Goal: Task Accomplishment & Management: Complete application form

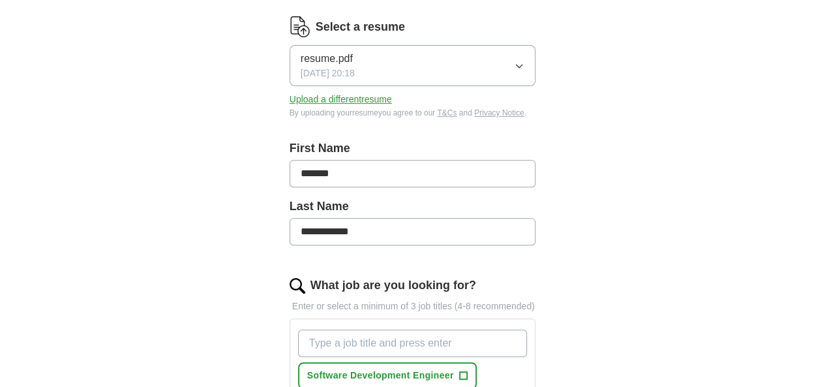
scroll to position [196, 0]
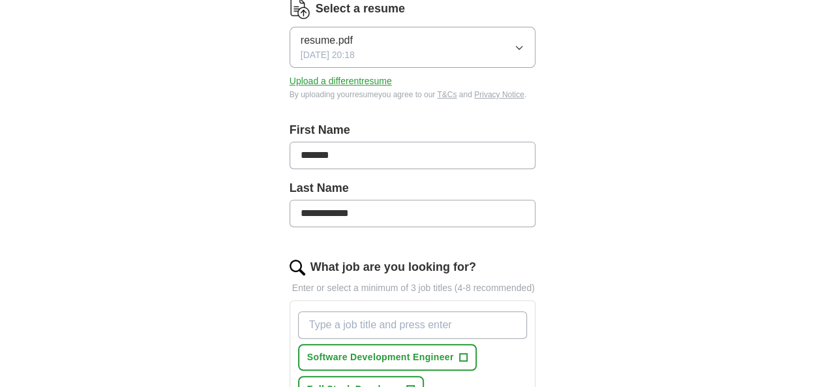
click at [314, 48] on span "[DATE] 20:18" at bounding box center [328, 55] width 54 height 14
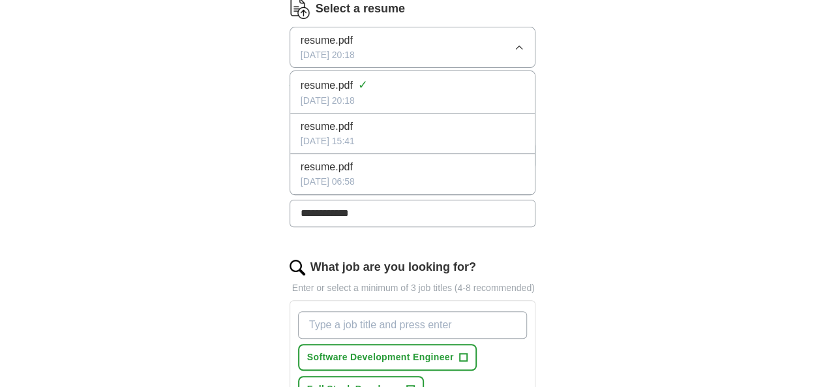
click at [318, 94] on div "[DATE] 20:18" at bounding box center [413, 101] width 224 height 14
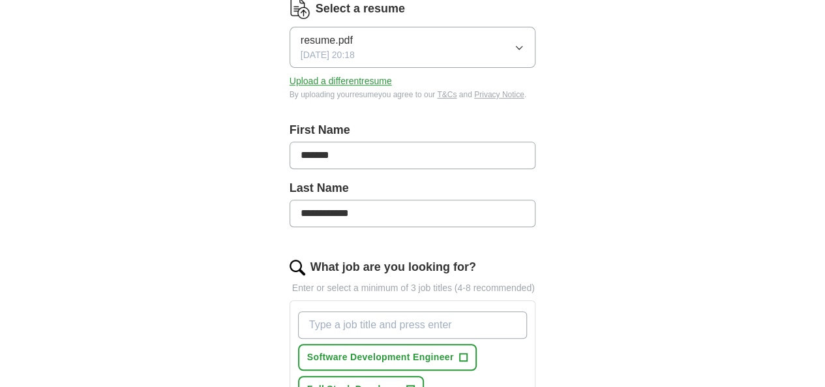
click at [301, 142] on input "*******" at bounding box center [413, 155] width 247 height 27
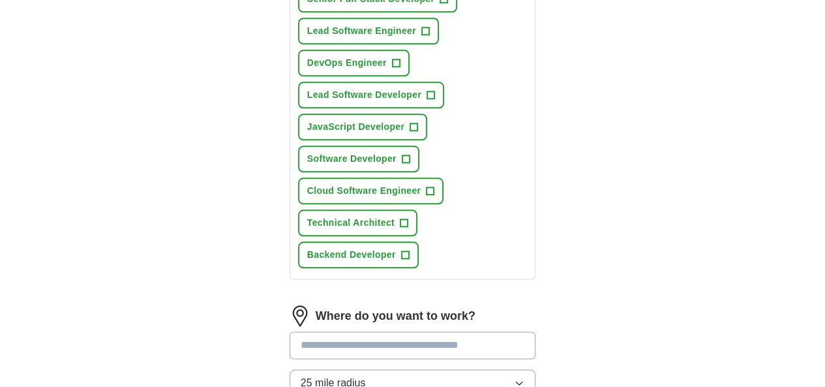
scroll to position [652, 0]
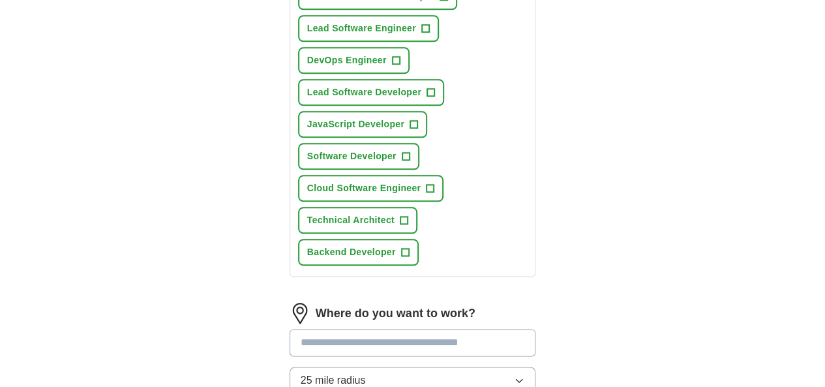
click at [346, 329] on input at bounding box center [413, 342] width 247 height 27
click at [308, 329] on input at bounding box center [413, 342] width 247 height 27
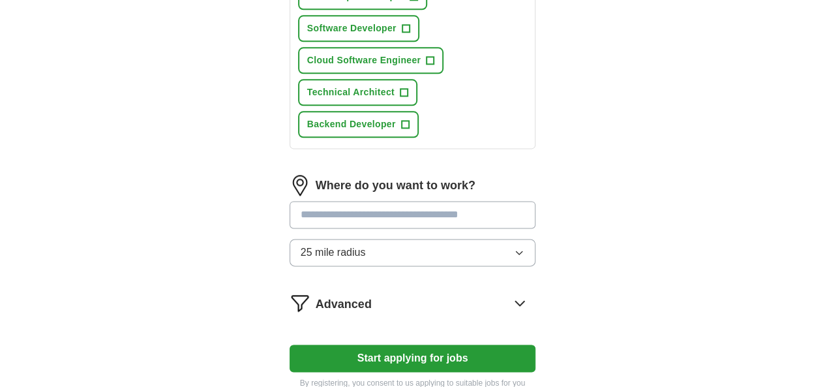
scroll to position [783, 0]
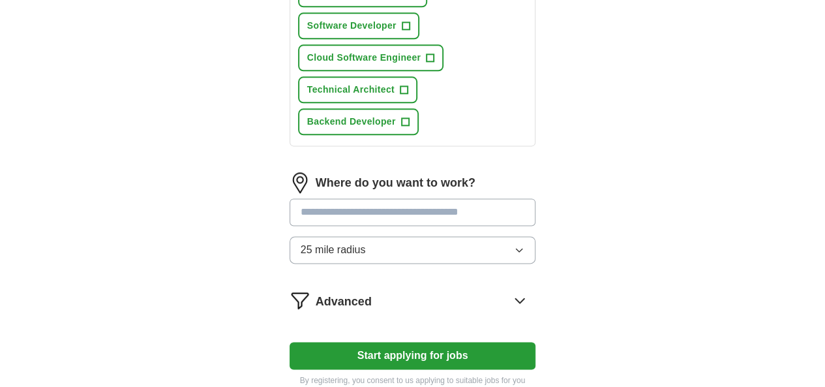
click at [416, 342] on button "Start applying for jobs" at bounding box center [413, 355] width 247 height 27
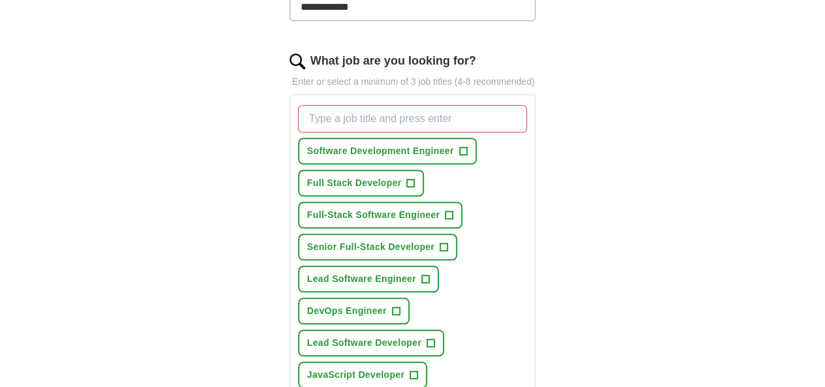
scroll to position [391, 0]
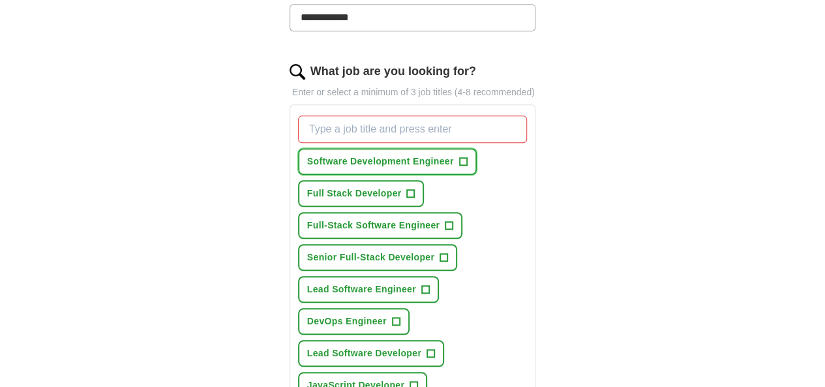
click at [354, 155] on span "Software Development Engineer" at bounding box center [380, 162] width 147 height 14
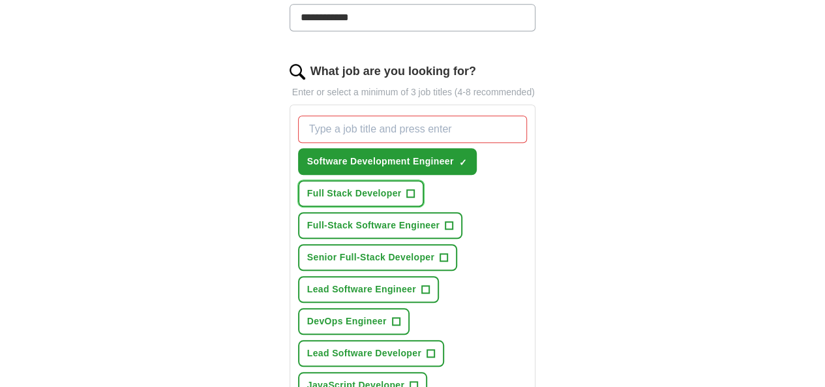
click at [350, 187] on span "Full Stack Developer" at bounding box center [354, 194] width 95 height 14
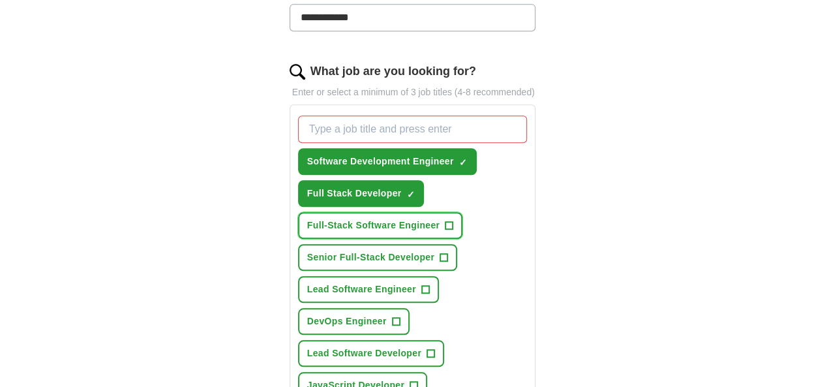
click at [391, 217] on button "Full-Stack Software Engineer +" at bounding box center [380, 225] width 165 height 27
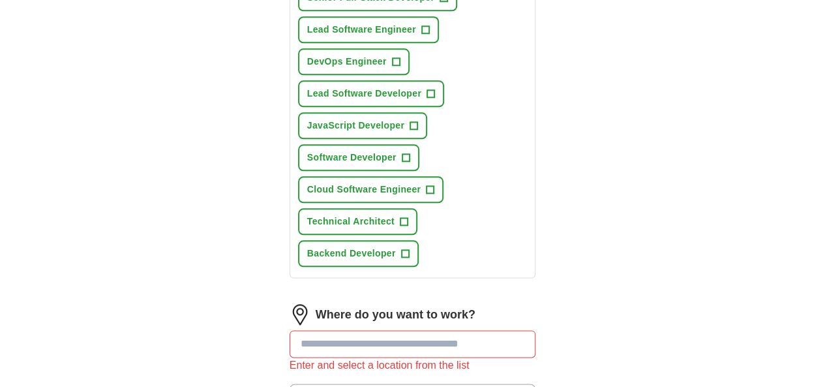
scroll to position [652, 0]
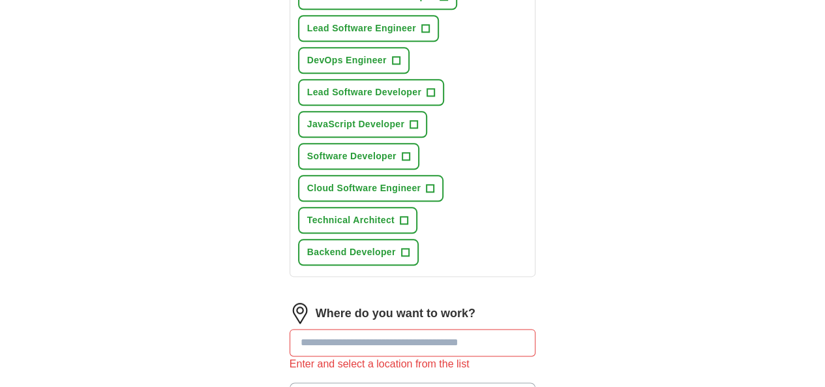
click at [377, 329] on input at bounding box center [413, 342] width 247 height 27
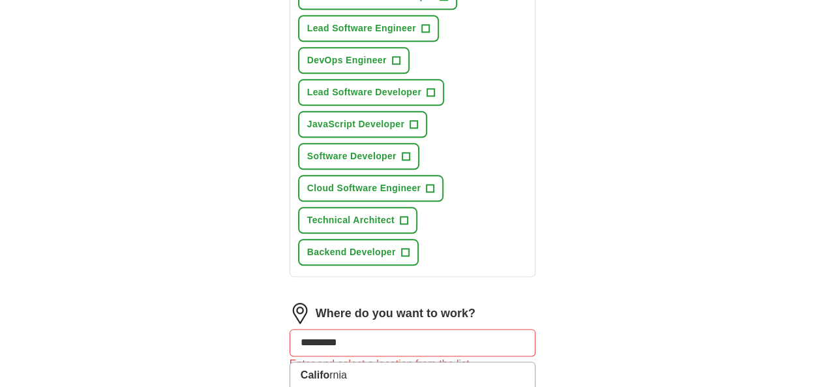
type input "**********"
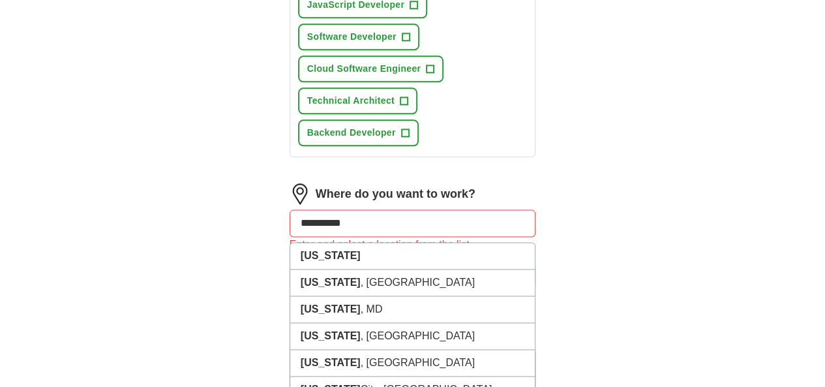
scroll to position [783, 0]
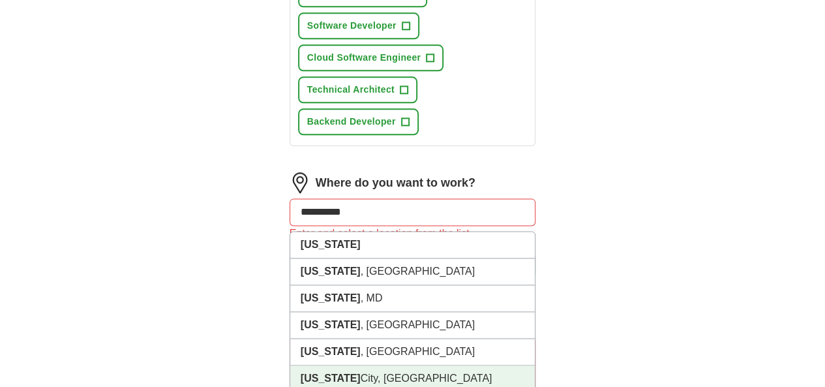
click at [382, 365] on li "[US_STATE][GEOGRAPHIC_DATA], [GEOGRAPHIC_DATA]" at bounding box center [412, 378] width 245 height 27
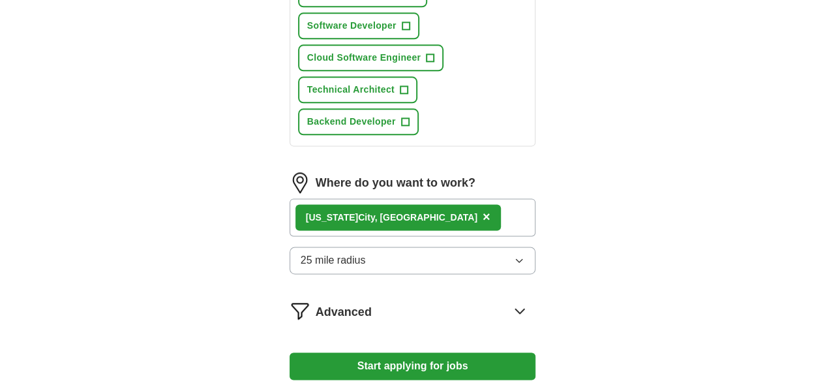
click at [401, 352] on button "Start applying for jobs" at bounding box center [413, 365] width 247 height 27
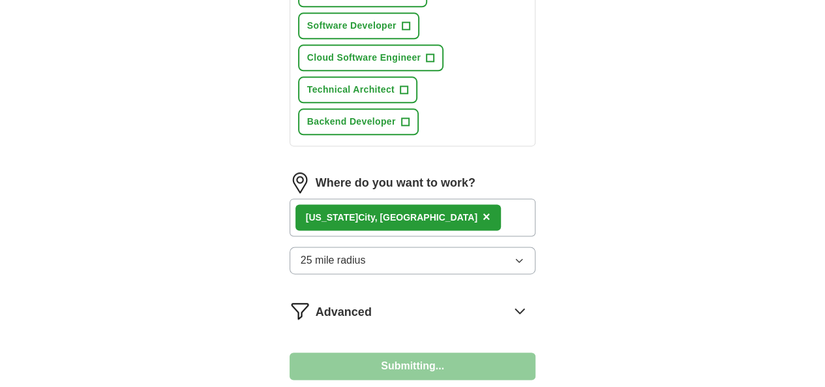
select select "**"
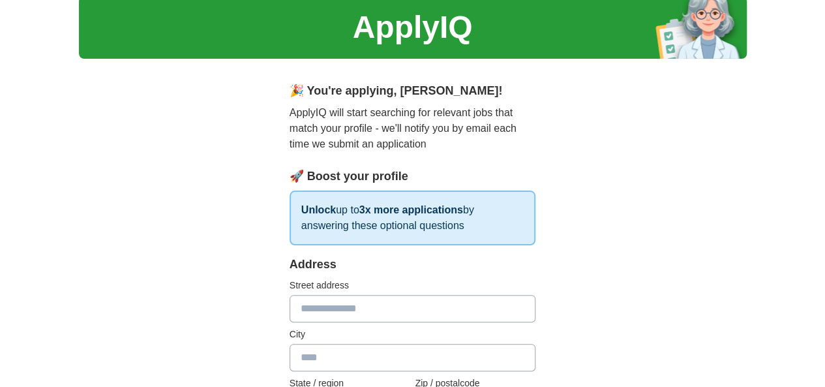
scroll to position [0, 0]
